Goal: Find specific page/section: Find specific page/section

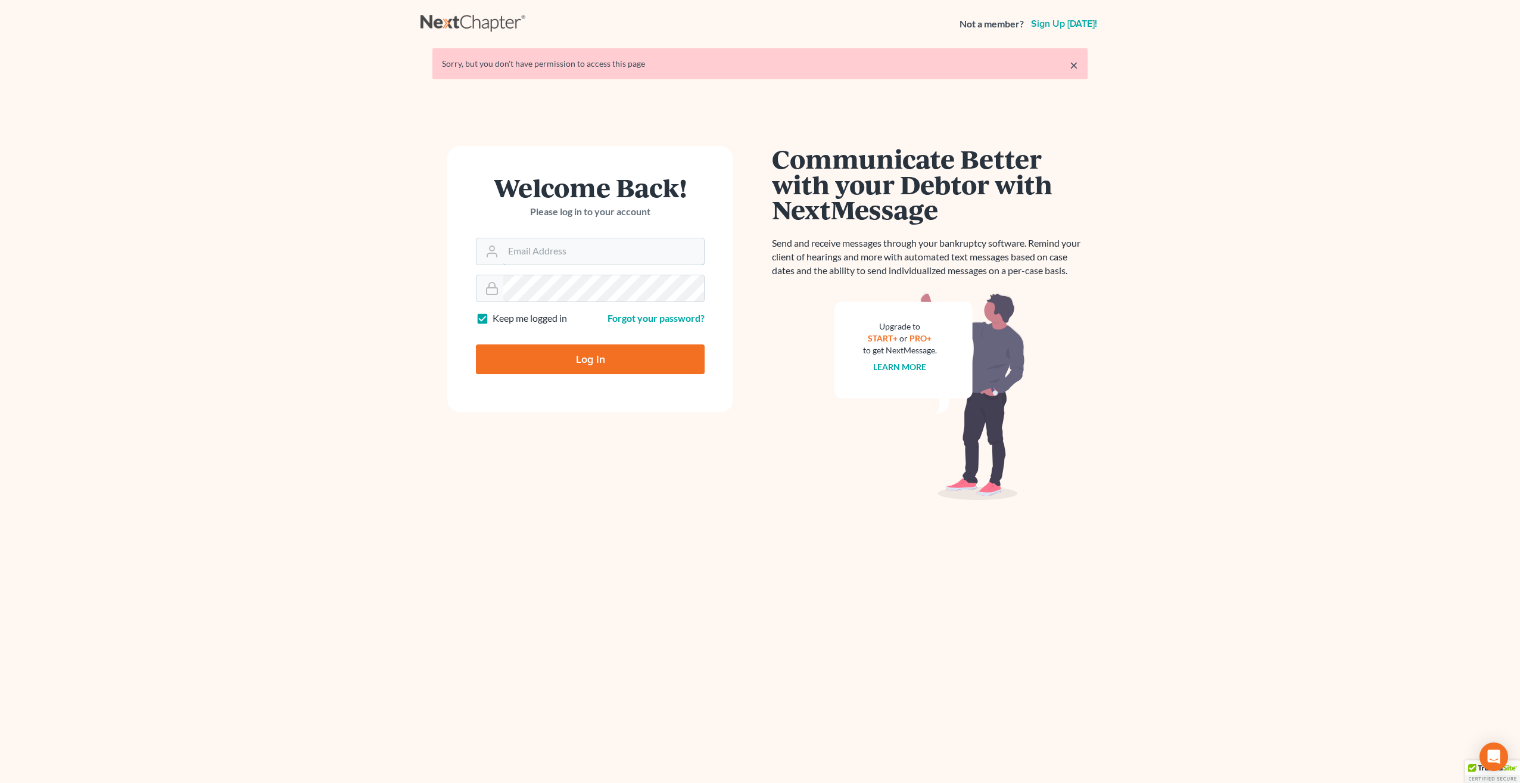
type input "[PERSON_NAME][EMAIL_ADDRESS][DOMAIN_NAME]"
click at [551, 360] on input "Log In" at bounding box center [590, 359] width 229 height 30
type input "Thinking..."
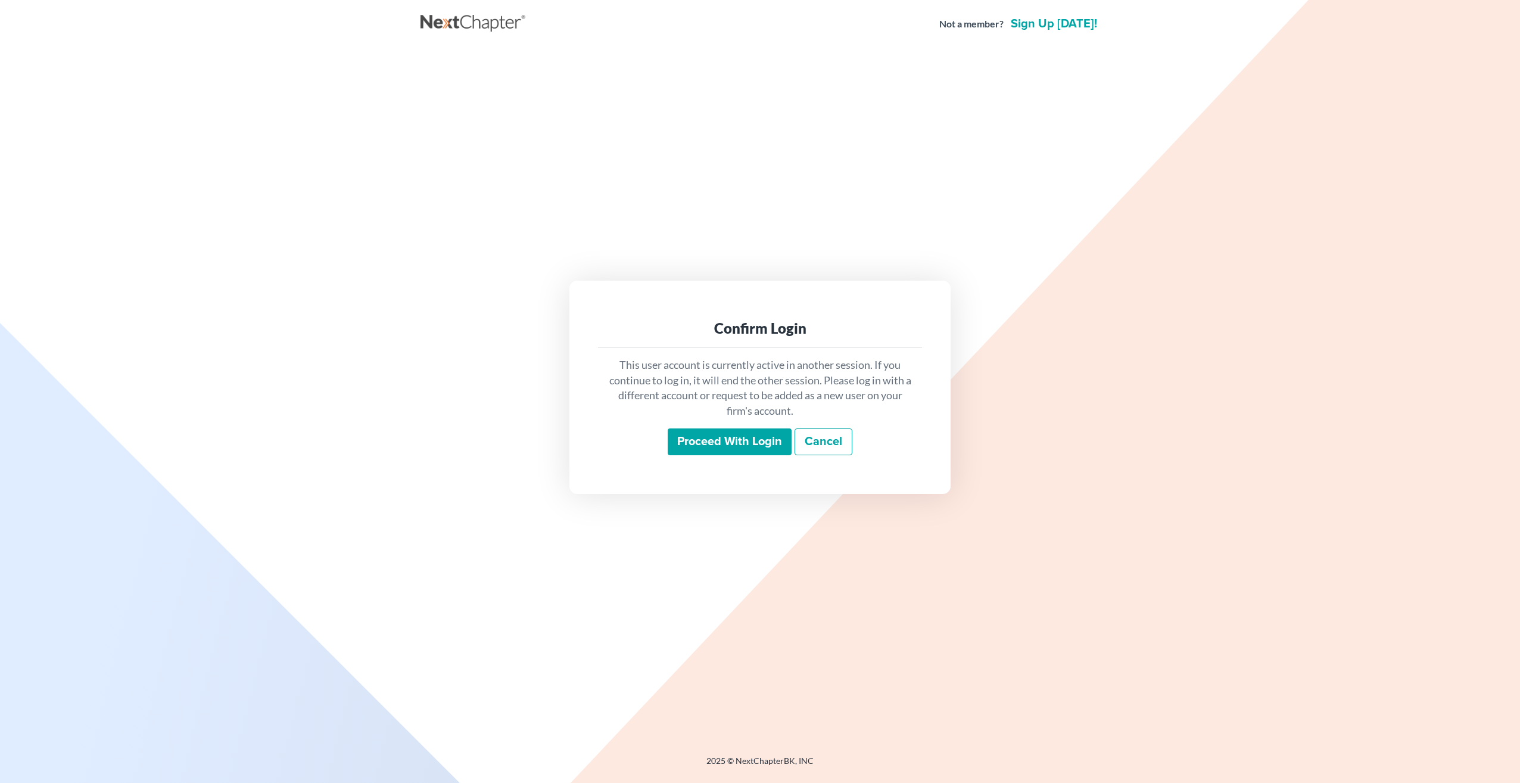
click at [750, 444] on input "Proceed with login" at bounding box center [730, 441] width 124 height 27
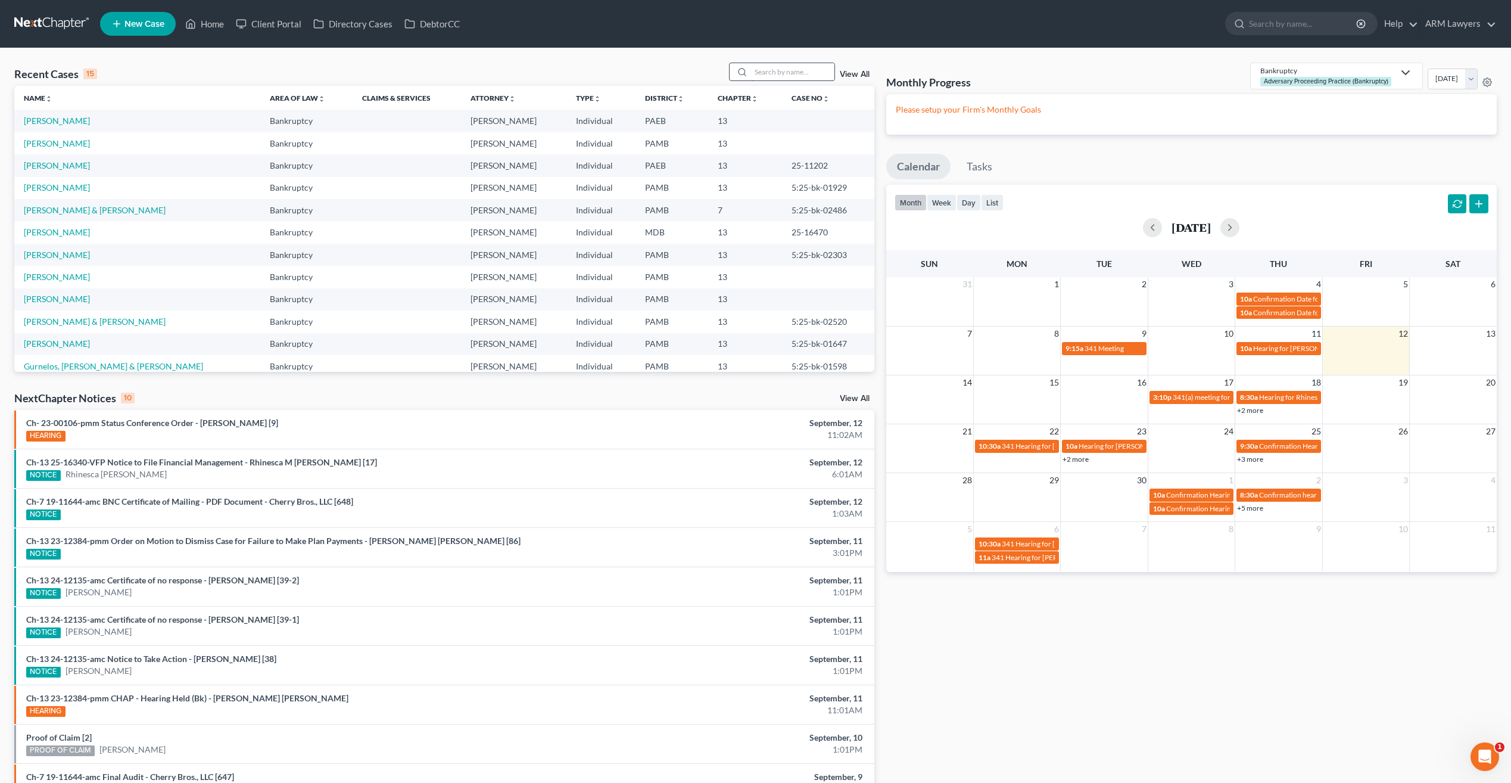
click at [769, 76] on input "search" at bounding box center [792, 71] width 83 height 17
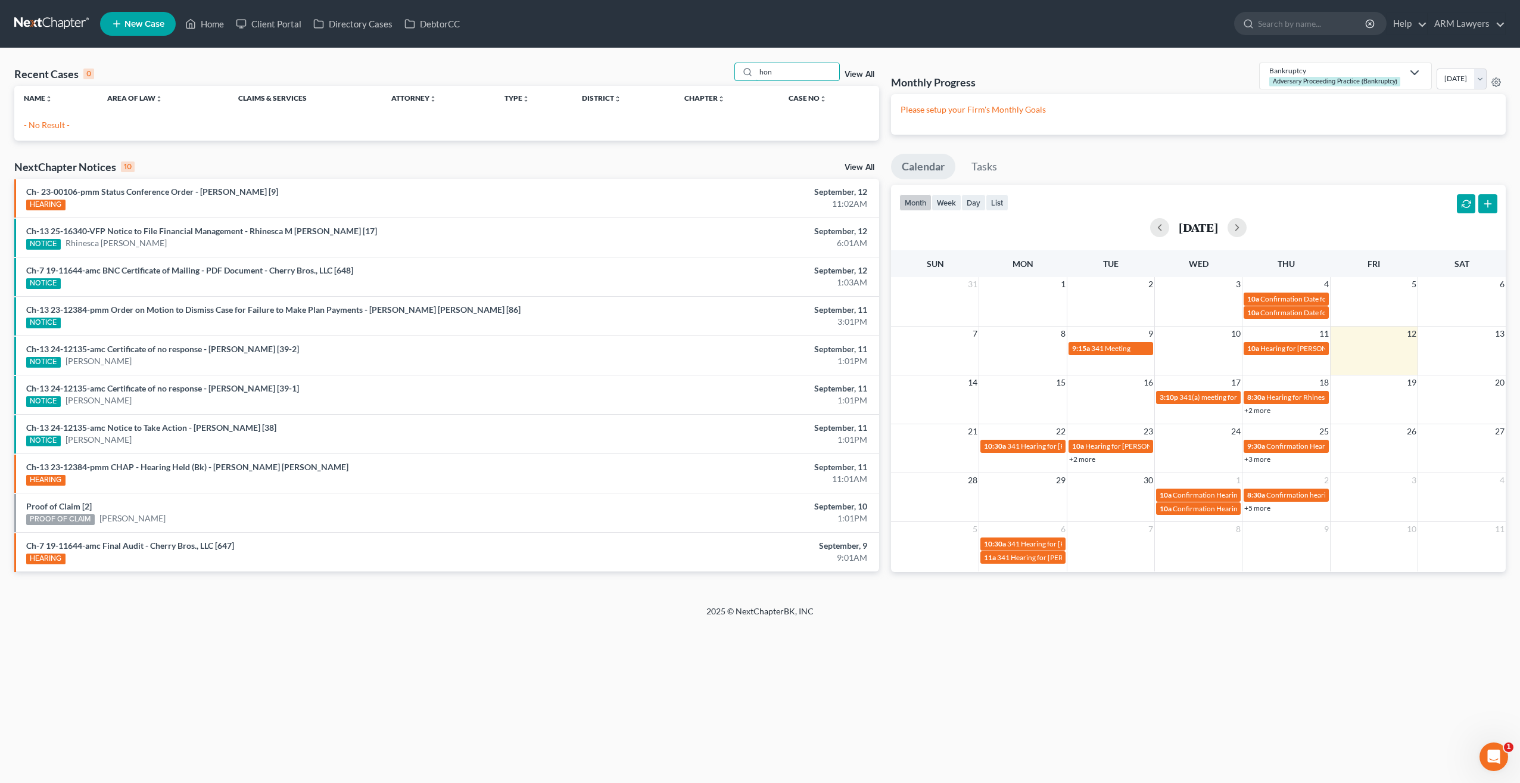
type input "hono"
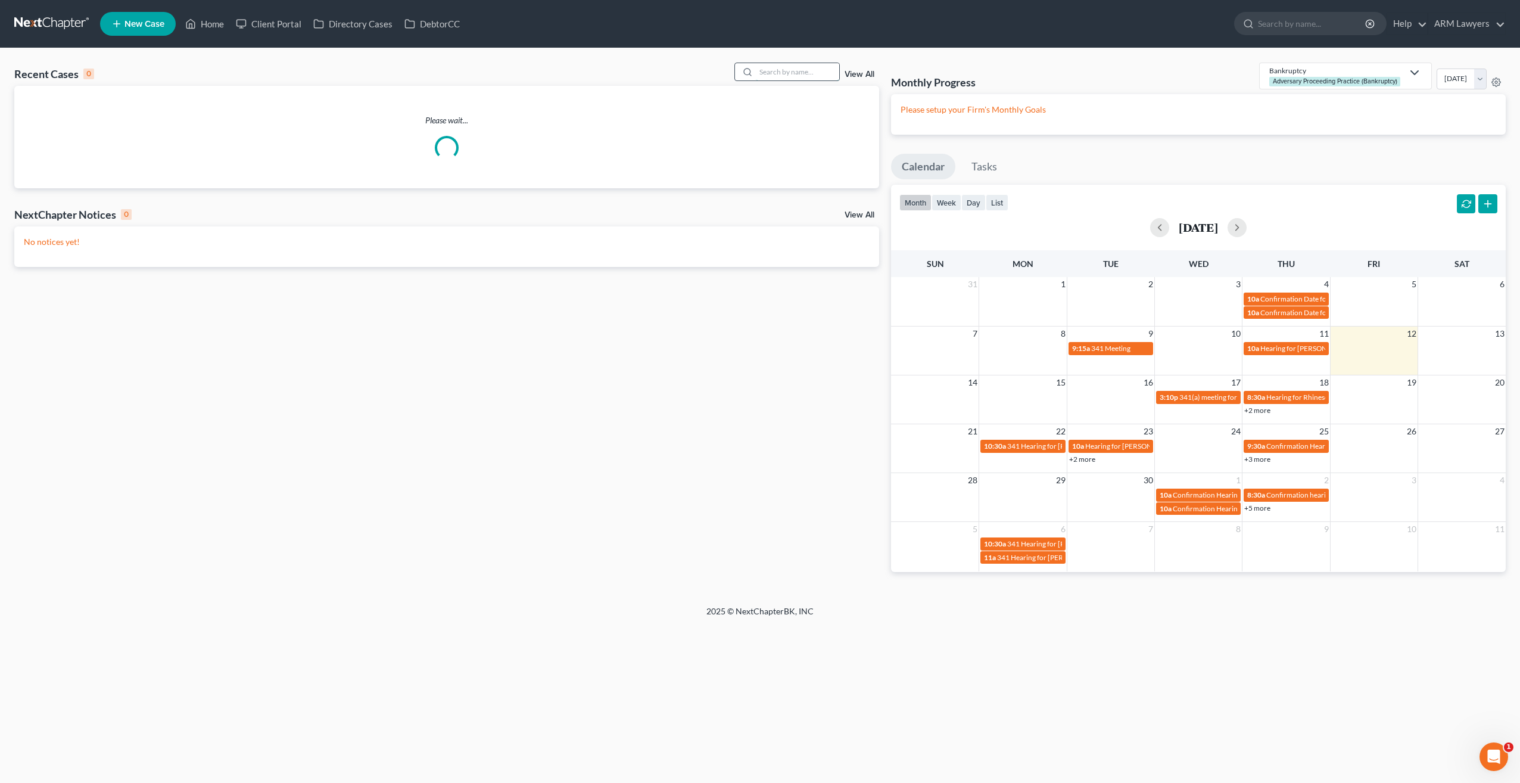
click at [773, 73] on input "search" at bounding box center [797, 71] width 83 height 17
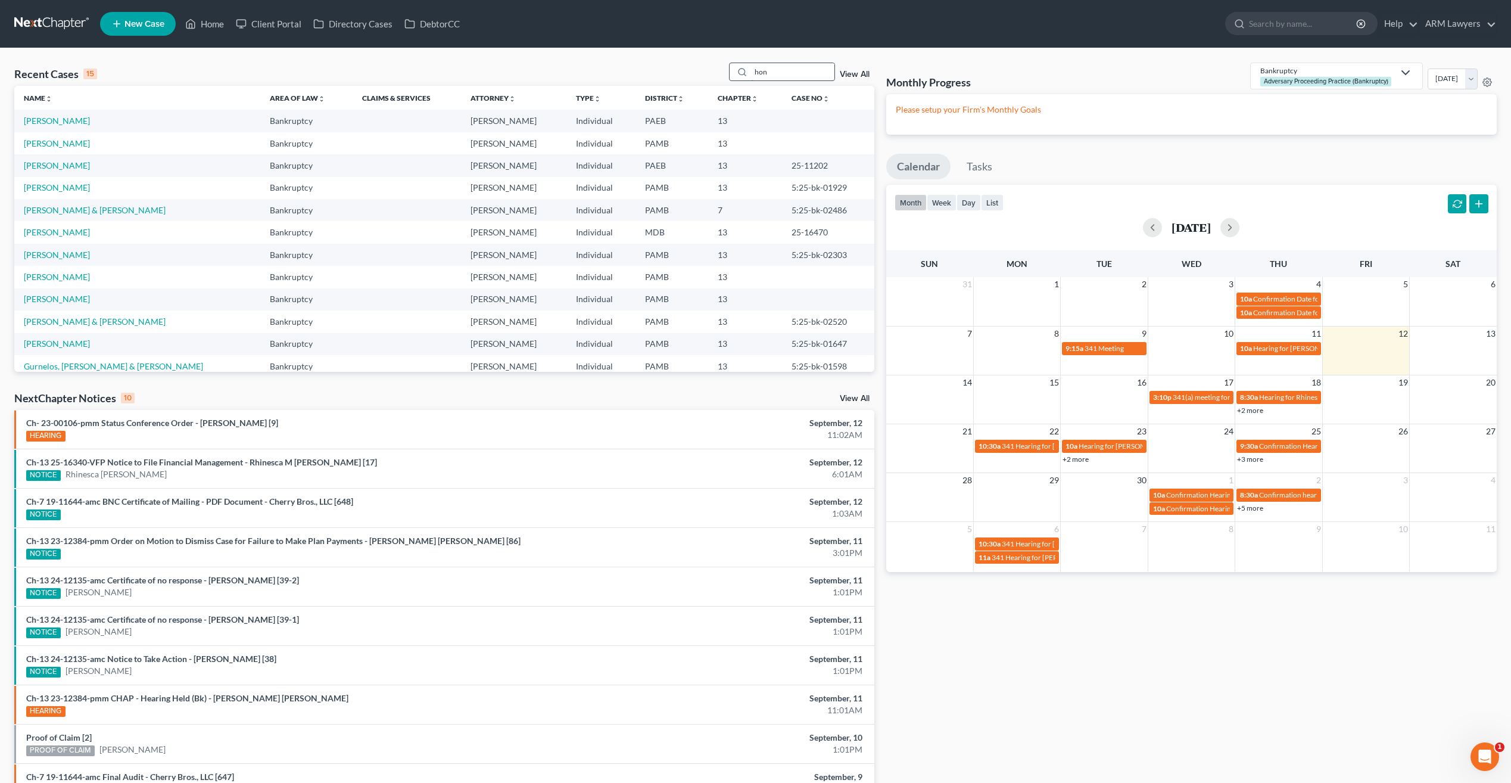
type input "hono"
click at [778, 72] on input "search" at bounding box center [792, 71] width 83 height 17
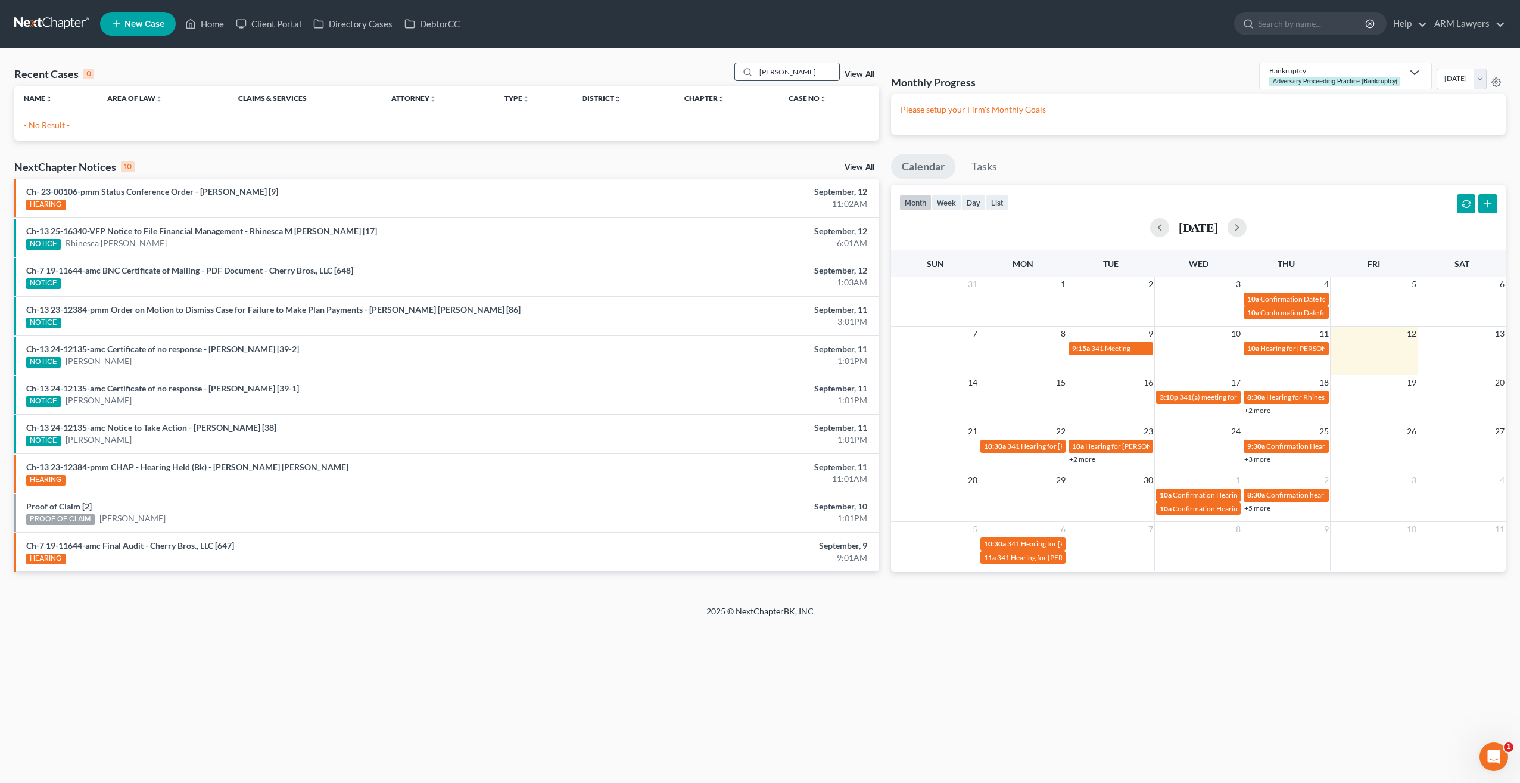
type input "[PERSON_NAME]"
